Goal: Information Seeking & Learning: Check status

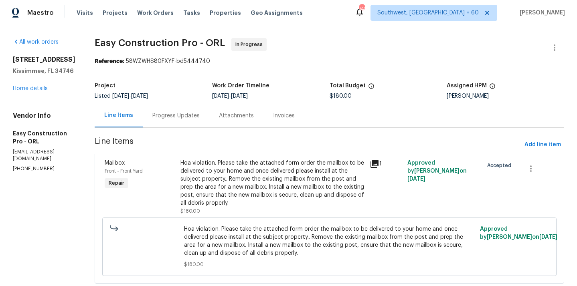
click at [221, 207] on div "Hoa violation. Please take the attached form order the mailbox to be delivered …" at bounding box center [273, 183] width 185 height 48
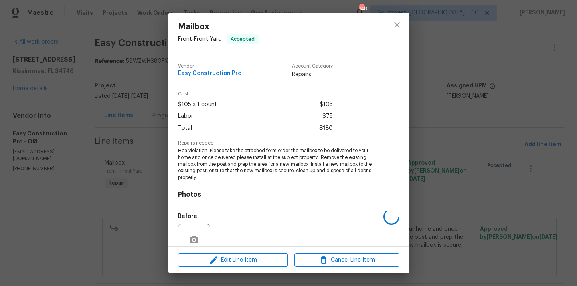
scroll to position [70, 0]
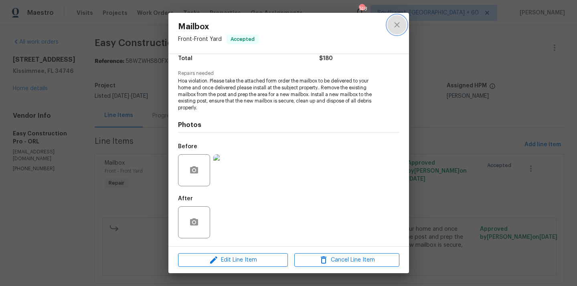
click at [398, 23] on icon "close" at bounding box center [396, 24] width 5 height 5
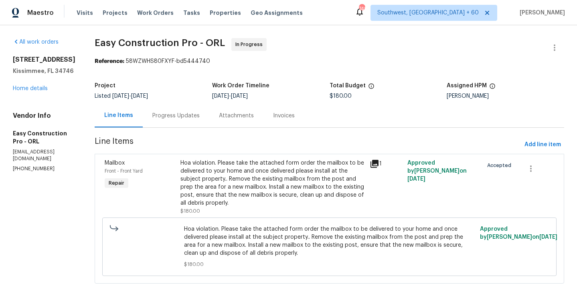
click at [200, 119] on div "Progress Updates" at bounding box center [175, 116] width 47 height 8
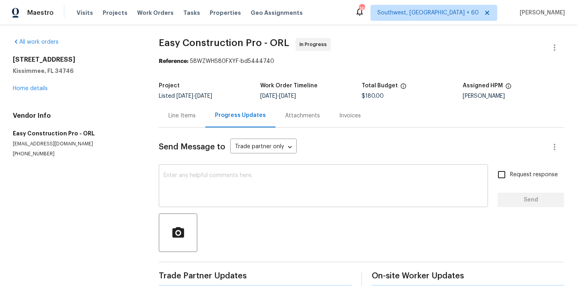
scroll to position [12, 0]
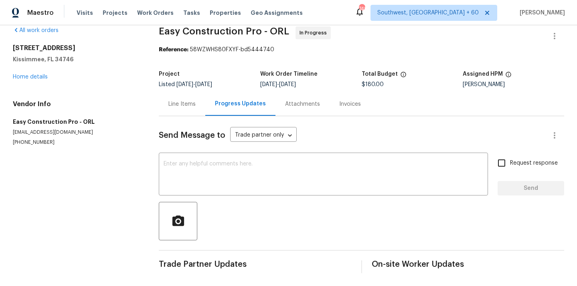
click at [187, 103] on div "Line Items" at bounding box center [181, 104] width 27 height 8
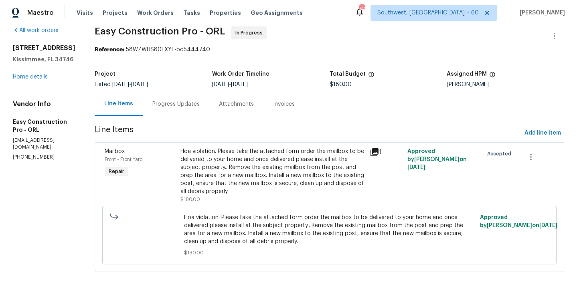
scroll to position [13, 0]
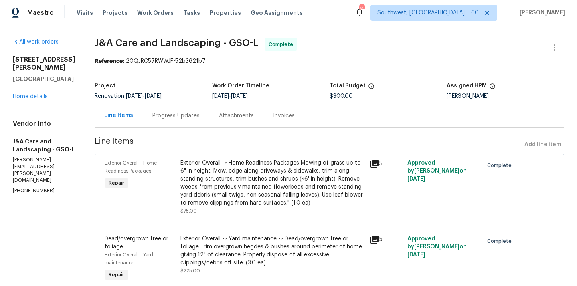
click at [284, 178] on div "Exterior Overall -> Home Readiness Packages Mowing of grass up to 6" in height.…" at bounding box center [273, 183] width 185 height 48
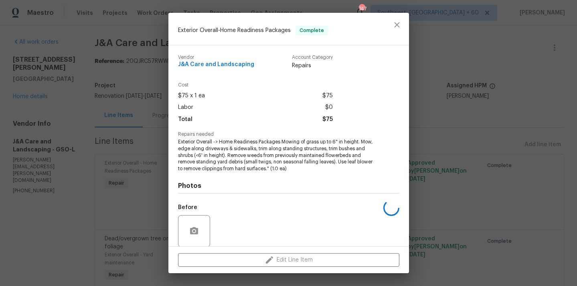
scroll to position [61, 0]
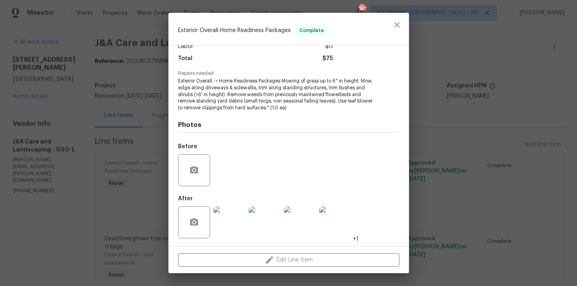
click at [237, 230] on img at bounding box center [229, 223] width 32 height 32
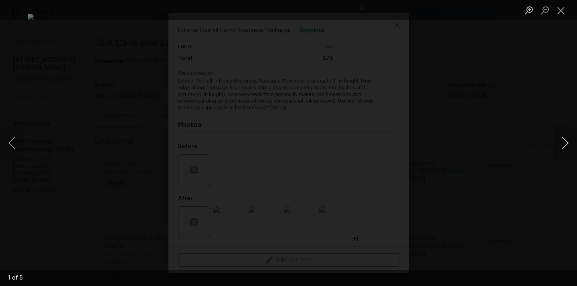
click at [562, 142] on button "Next image" at bounding box center [565, 143] width 24 height 32
click at [560, 140] on button "Next image" at bounding box center [565, 143] width 24 height 32
click at [562, 140] on button "Next image" at bounding box center [565, 143] width 24 height 32
click at [567, 138] on button "Next image" at bounding box center [565, 143] width 24 height 32
click at [558, 13] on button "Close lightbox" at bounding box center [561, 10] width 16 height 14
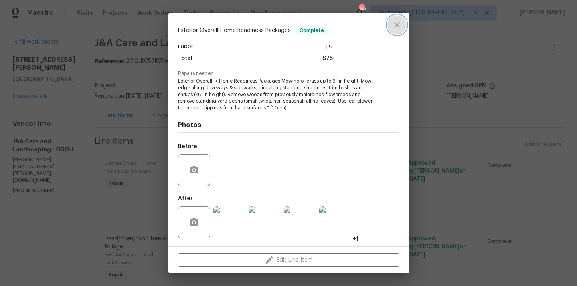
click at [397, 27] on icon "close" at bounding box center [397, 25] width 10 height 10
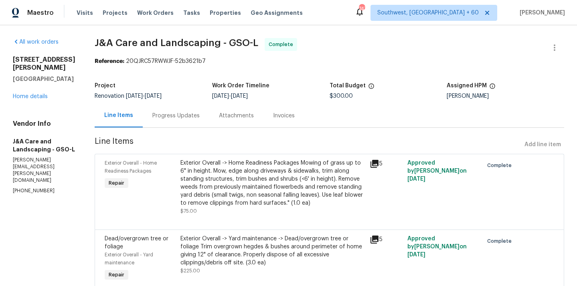
scroll to position [34, 0]
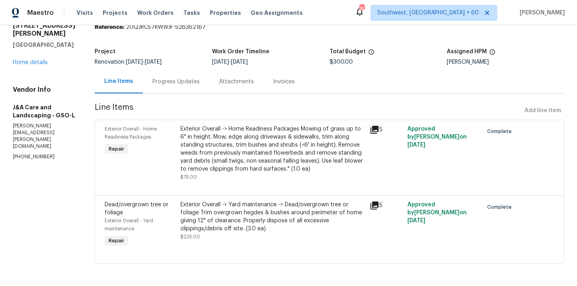
click at [227, 227] on div "Exterior Overall -> Yard maintenance -> Dead/overgrown tree or foliage Trim ove…" at bounding box center [273, 217] width 185 height 32
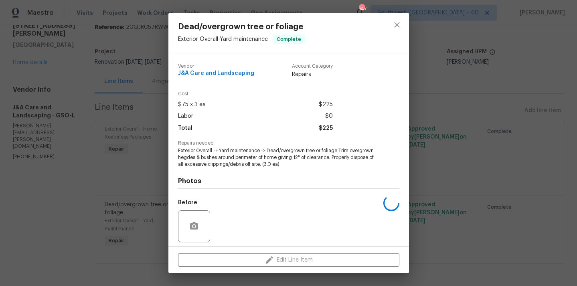
scroll to position [56, 0]
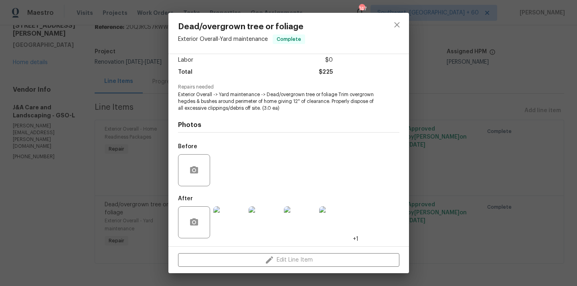
click at [229, 229] on img at bounding box center [229, 223] width 32 height 32
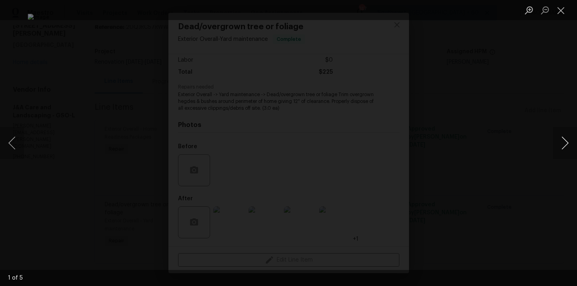
click at [567, 140] on button "Next image" at bounding box center [565, 143] width 24 height 32
click at [565, 145] on button "Next image" at bounding box center [565, 143] width 24 height 32
click at [563, 133] on button "Next image" at bounding box center [565, 143] width 24 height 32
click at [560, 11] on button "Close lightbox" at bounding box center [561, 10] width 16 height 14
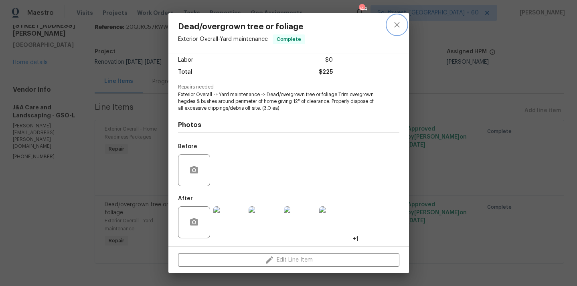
click at [400, 21] on icon "close" at bounding box center [397, 25] width 10 height 10
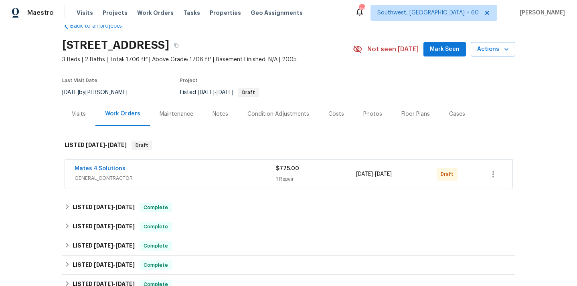
scroll to position [31, 0]
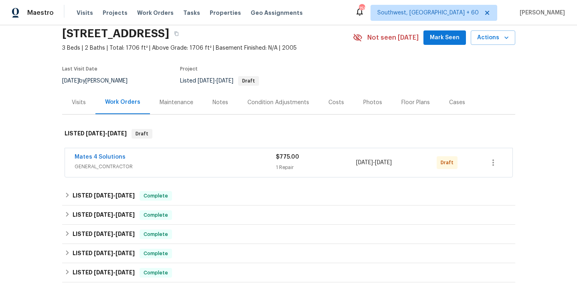
click at [95, 169] on span "GENERAL_CONTRACTOR" at bounding box center [175, 167] width 201 height 8
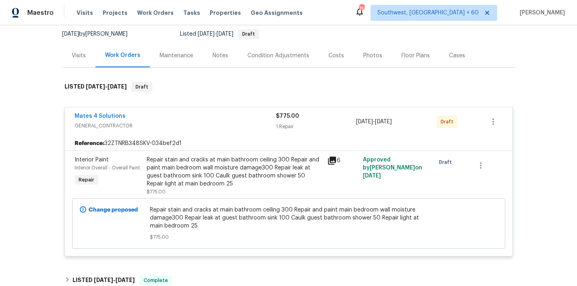
scroll to position [91, 0]
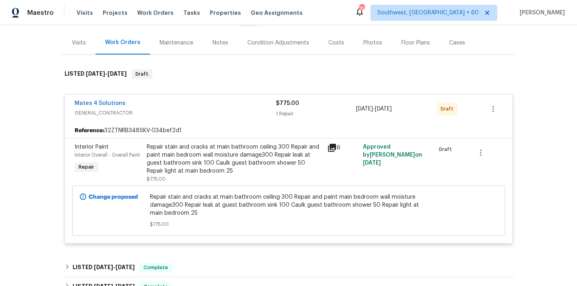
click at [214, 159] on div "Repair stain and cracks at main bathroom ceiling 300 Repair and paint main bedr…" at bounding box center [235, 159] width 176 height 32
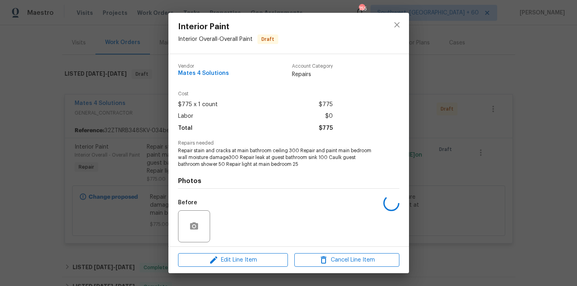
scroll to position [56, 0]
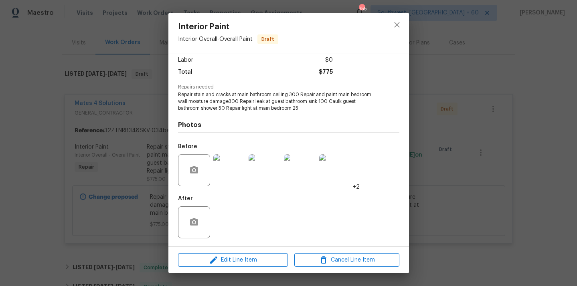
click at [233, 171] on img at bounding box center [229, 170] width 32 height 32
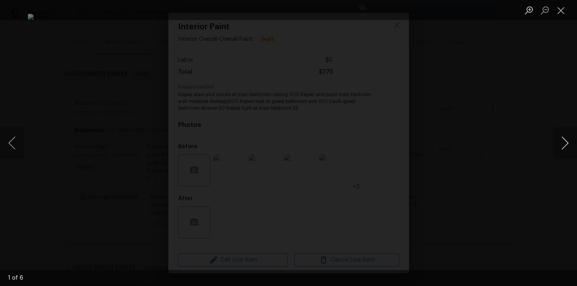
click at [565, 147] on button "Next image" at bounding box center [565, 143] width 24 height 32
click at [556, 9] on button "Close lightbox" at bounding box center [561, 10] width 16 height 14
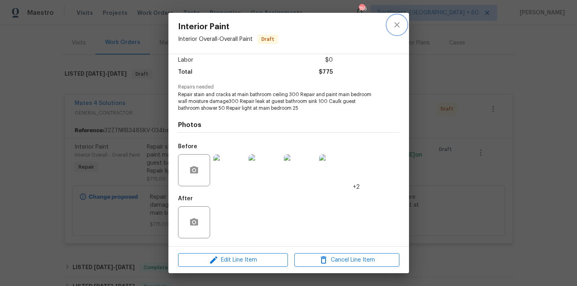
click at [401, 24] on icon "close" at bounding box center [397, 25] width 10 height 10
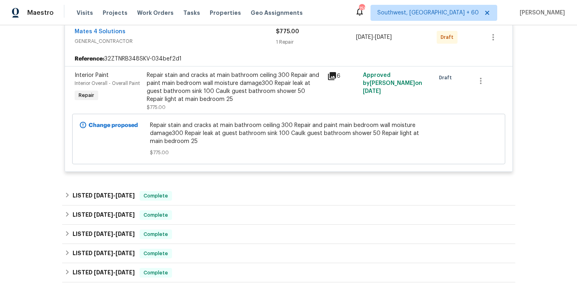
scroll to position [176, 0]
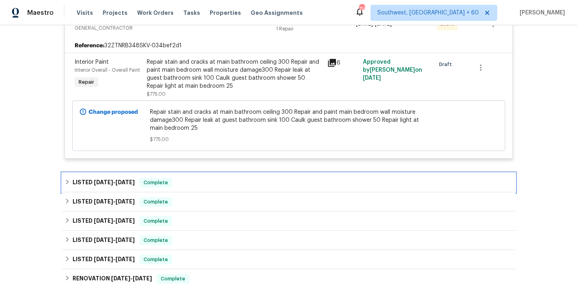
click at [64, 183] on div "LISTED [DATE] - [DATE] Complete" at bounding box center [288, 182] width 453 height 19
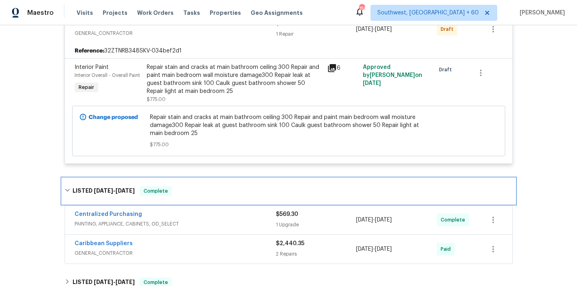
scroll to position [124, 0]
